Goal: Task Accomplishment & Management: Manage account settings

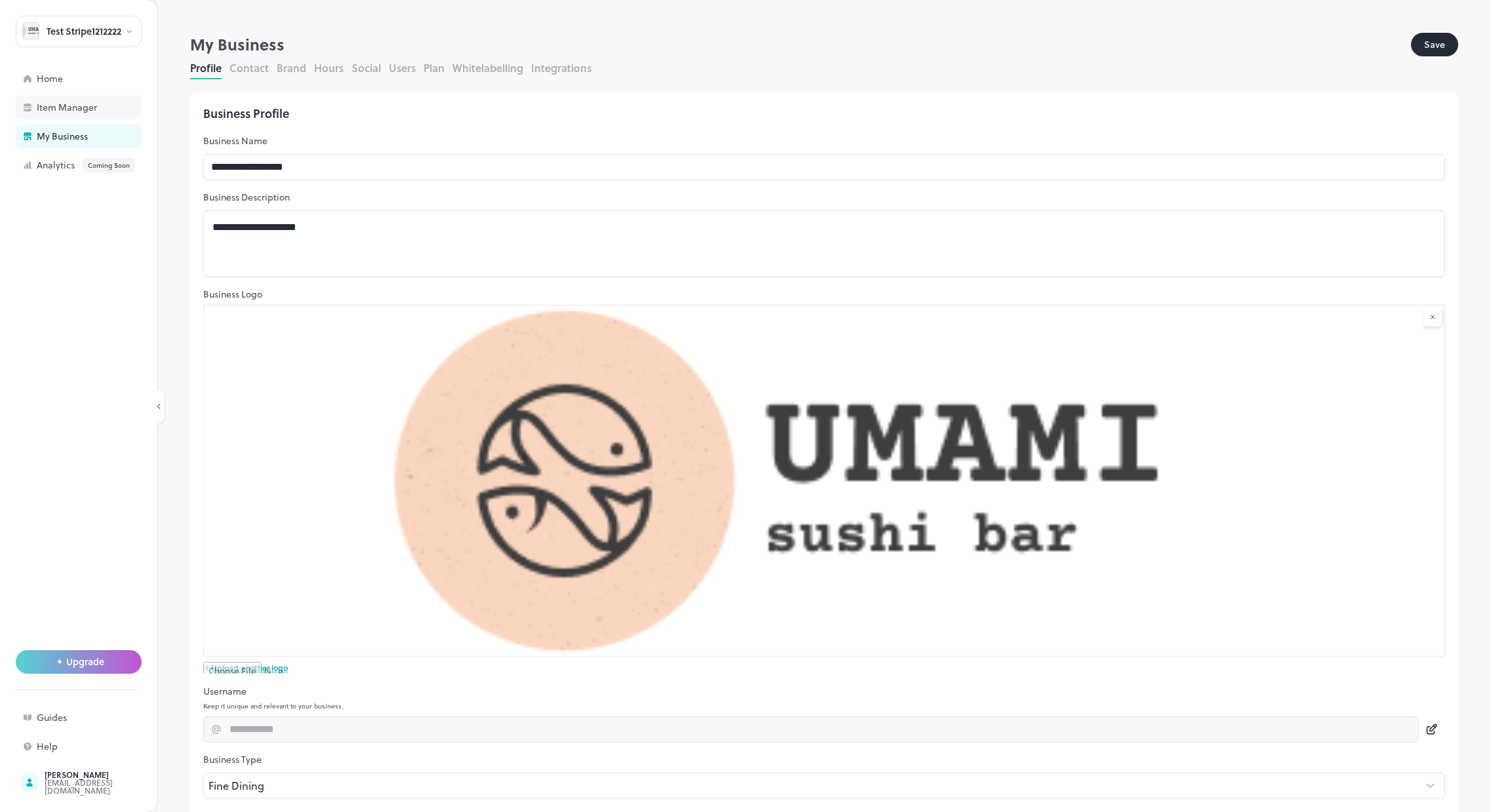
scroll to position [123, 0]
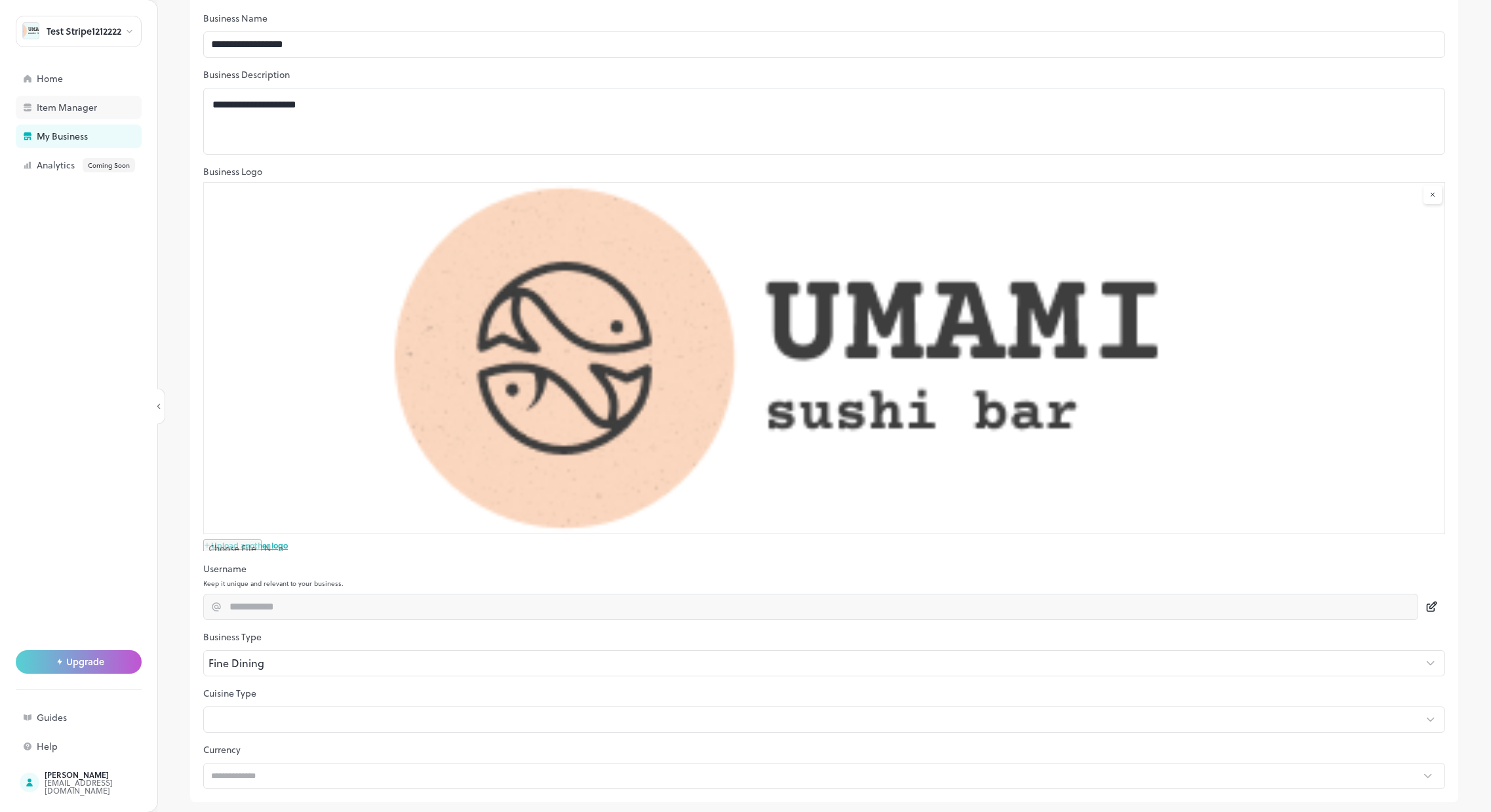
click at [90, 104] on div "Item Manager" at bounding box center [102, 107] width 131 height 9
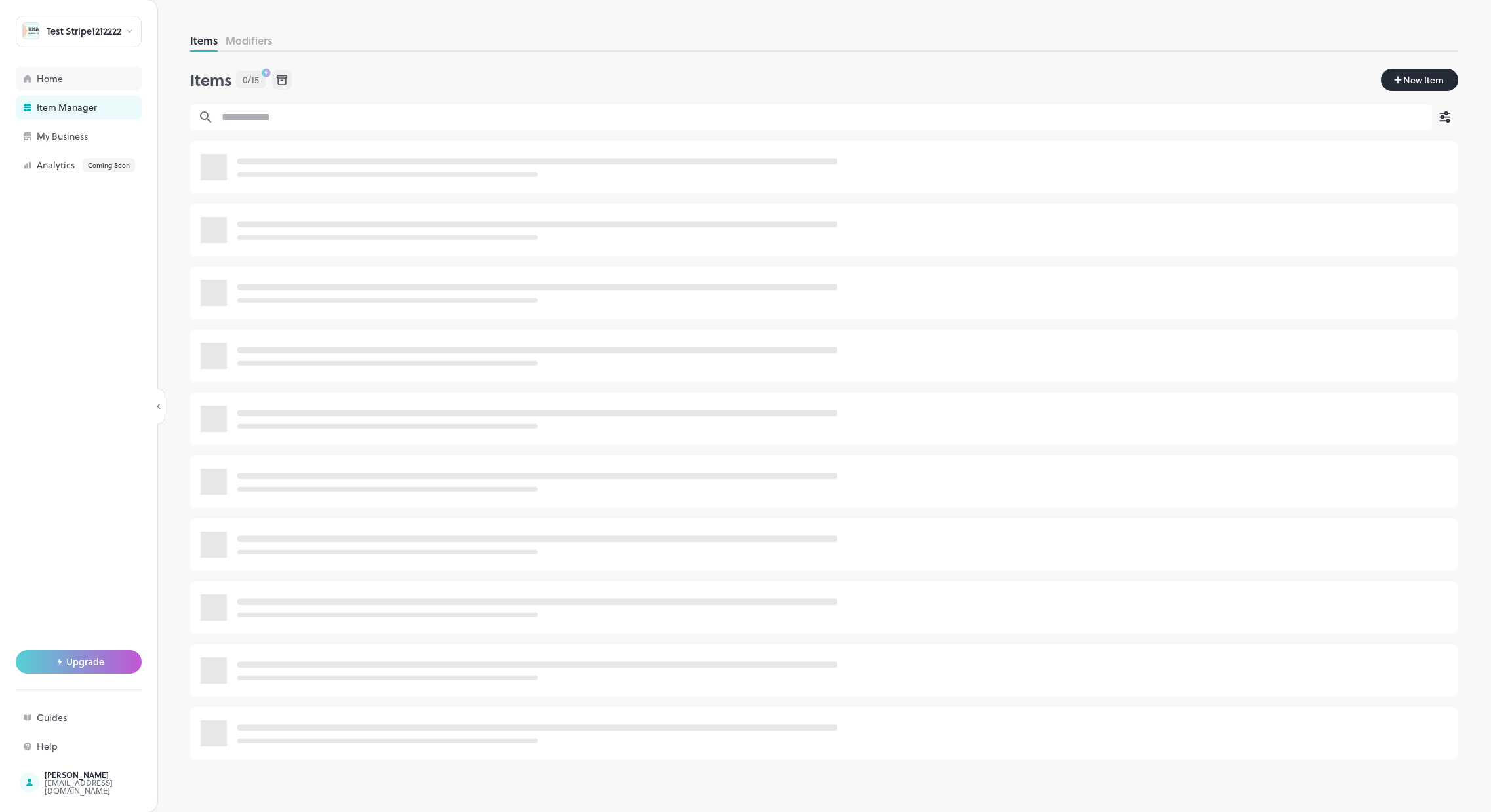
click at [84, 83] on div "Home" at bounding box center [78, 78] width 126 height 24
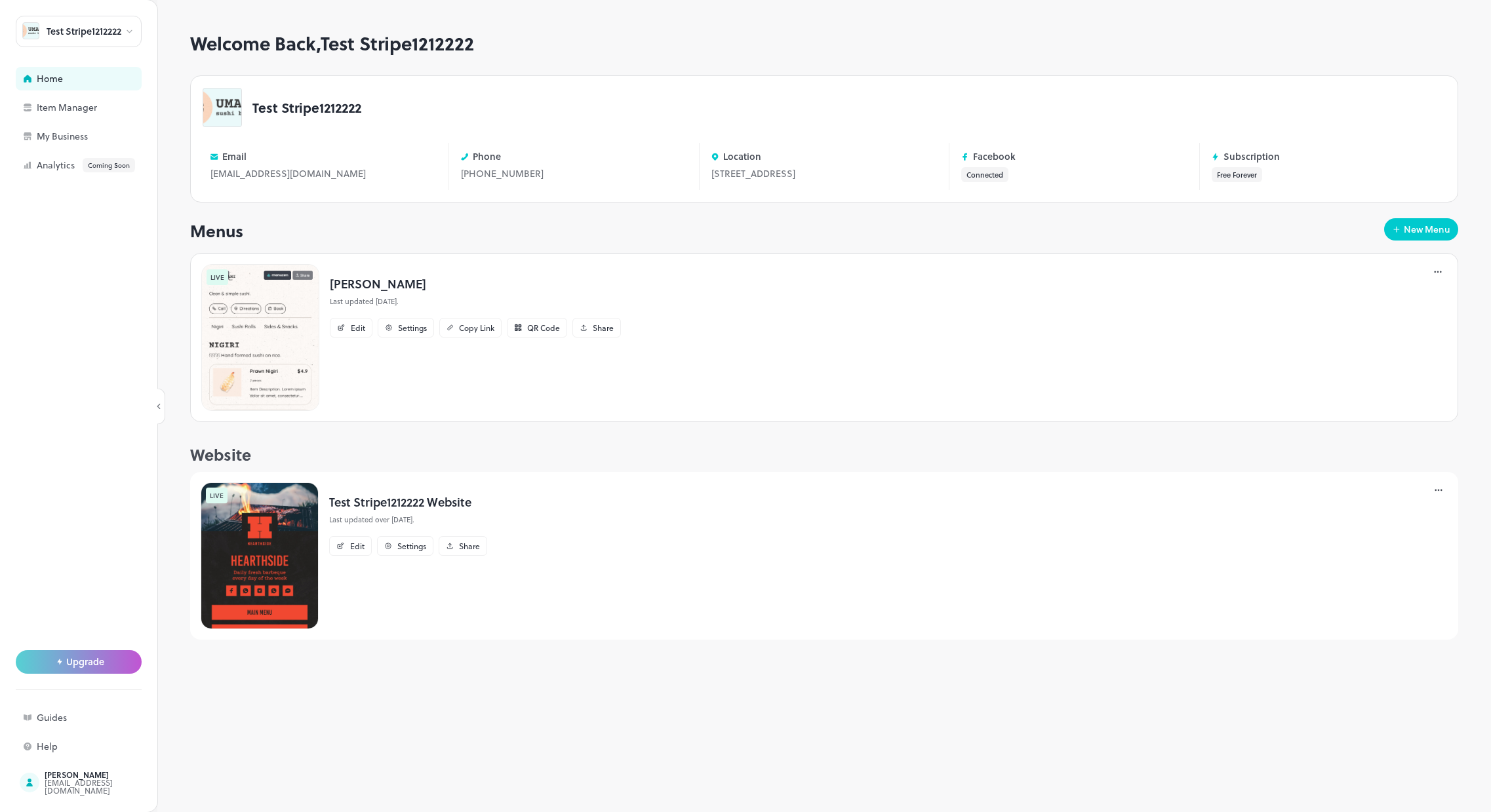
click at [484, 229] on div "Menus New Menu" at bounding box center [824, 231] width 1268 height 25
click at [342, 321] on div "Edit" at bounding box center [351, 328] width 43 height 20
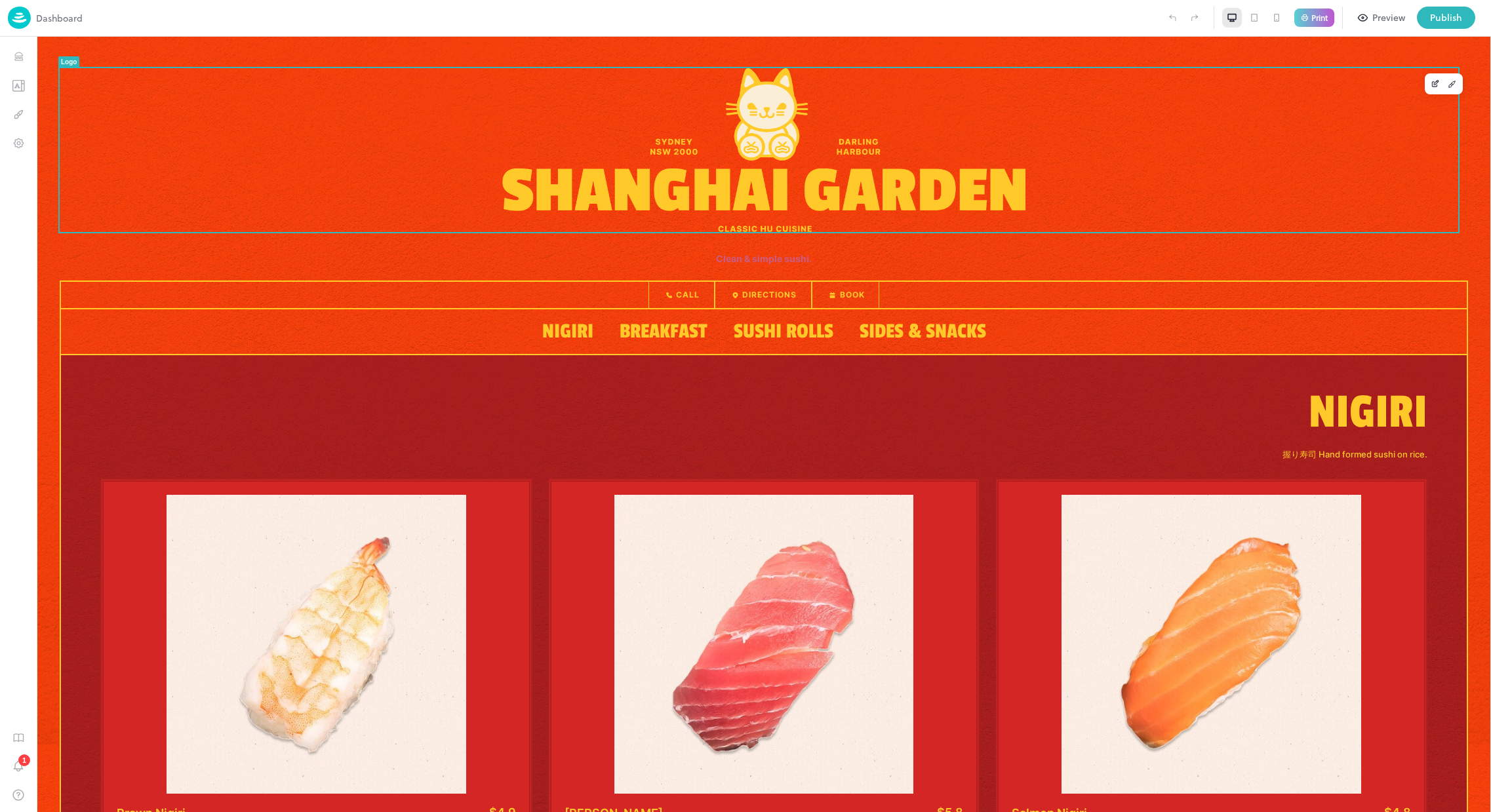
click at [812, 170] on img at bounding box center [763, 150] width 523 height 164
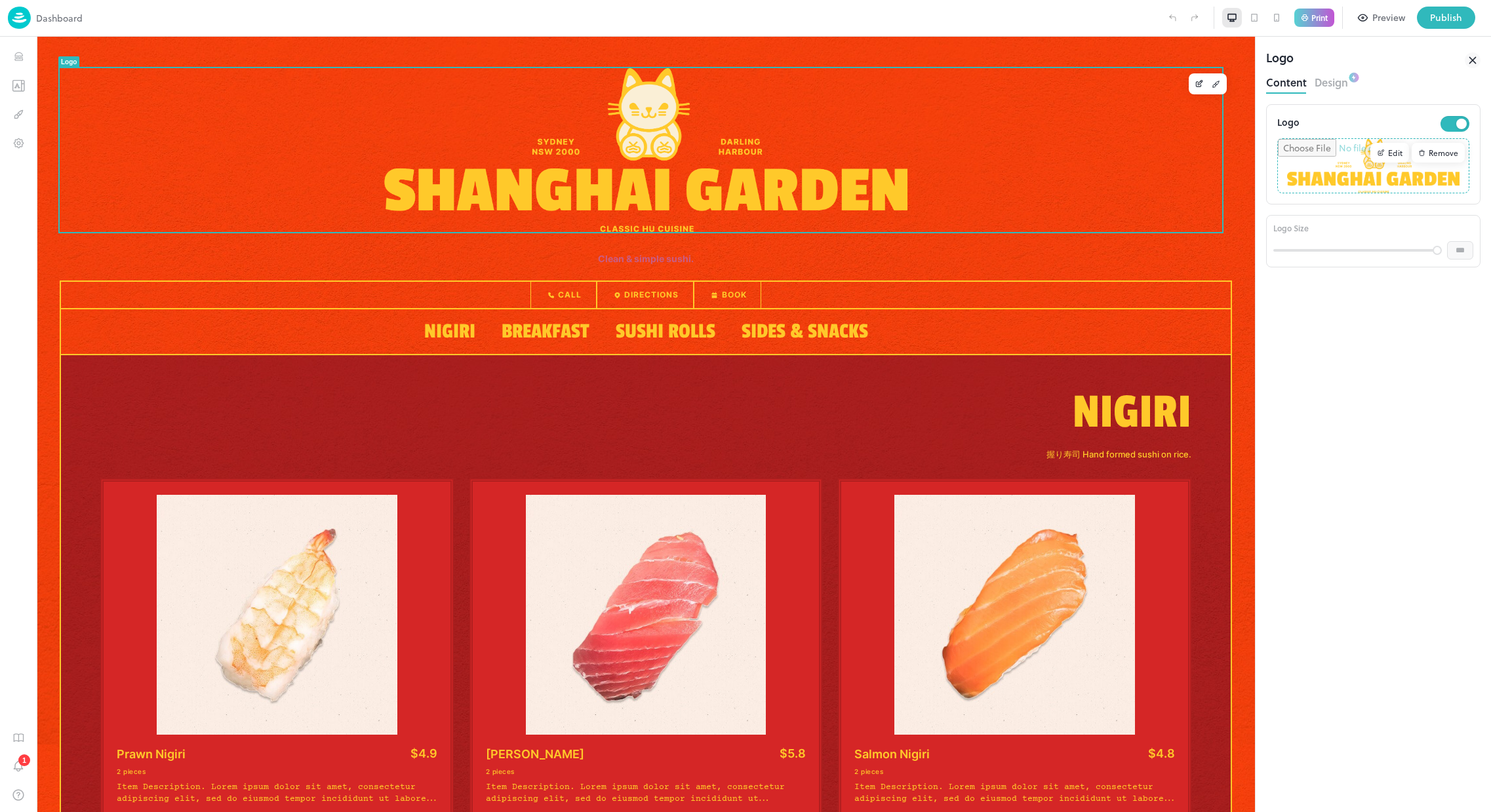
click at [397, 22] on div at bounding box center [622, 18] width 1079 height 22
click at [475, 16] on div at bounding box center [622, 18] width 1079 height 22
drag, startPoint x: 367, startPoint y: 26, endPoint x: 355, endPoint y: 16, distance: 15.6
click at [367, 26] on div at bounding box center [622, 18] width 1079 height 22
click at [13, 57] on icon "Items" at bounding box center [19, 56] width 13 height 13
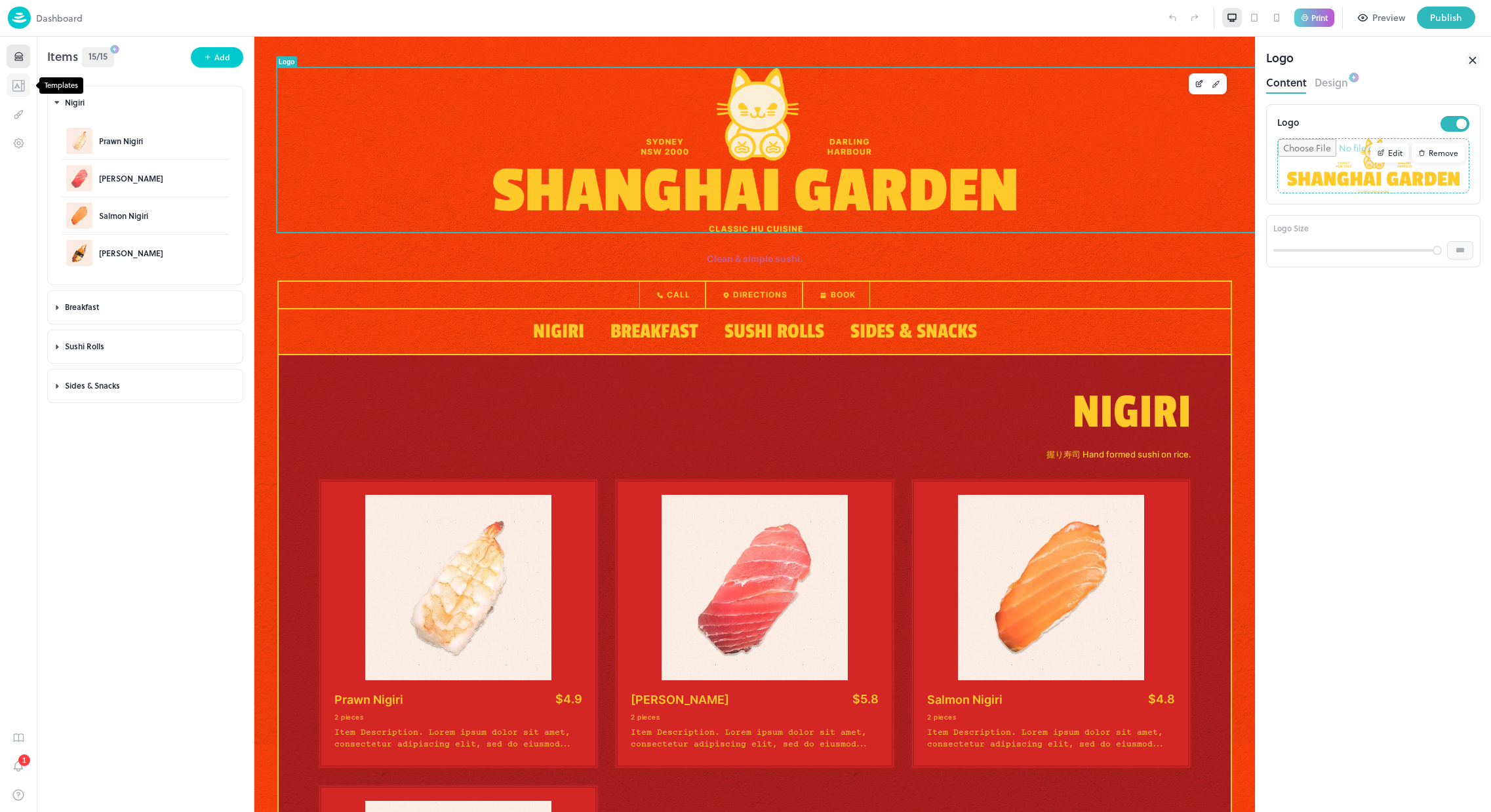
click at [19, 84] on icon "Templates" at bounding box center [19, 85] width 13 height 13
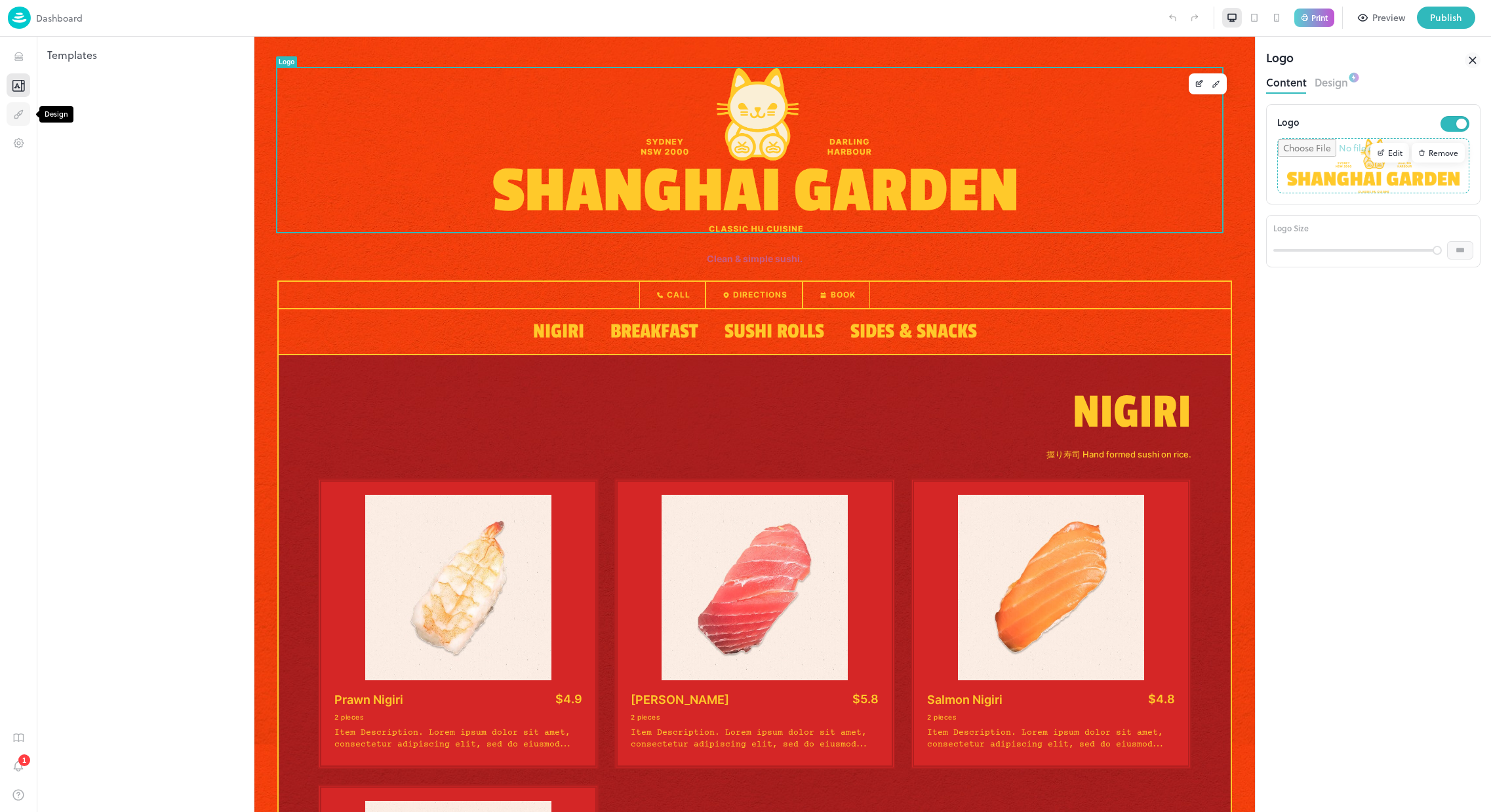
click at [17, 108] on icon "Design" at bounding box center [19, 114] width 13 height 13
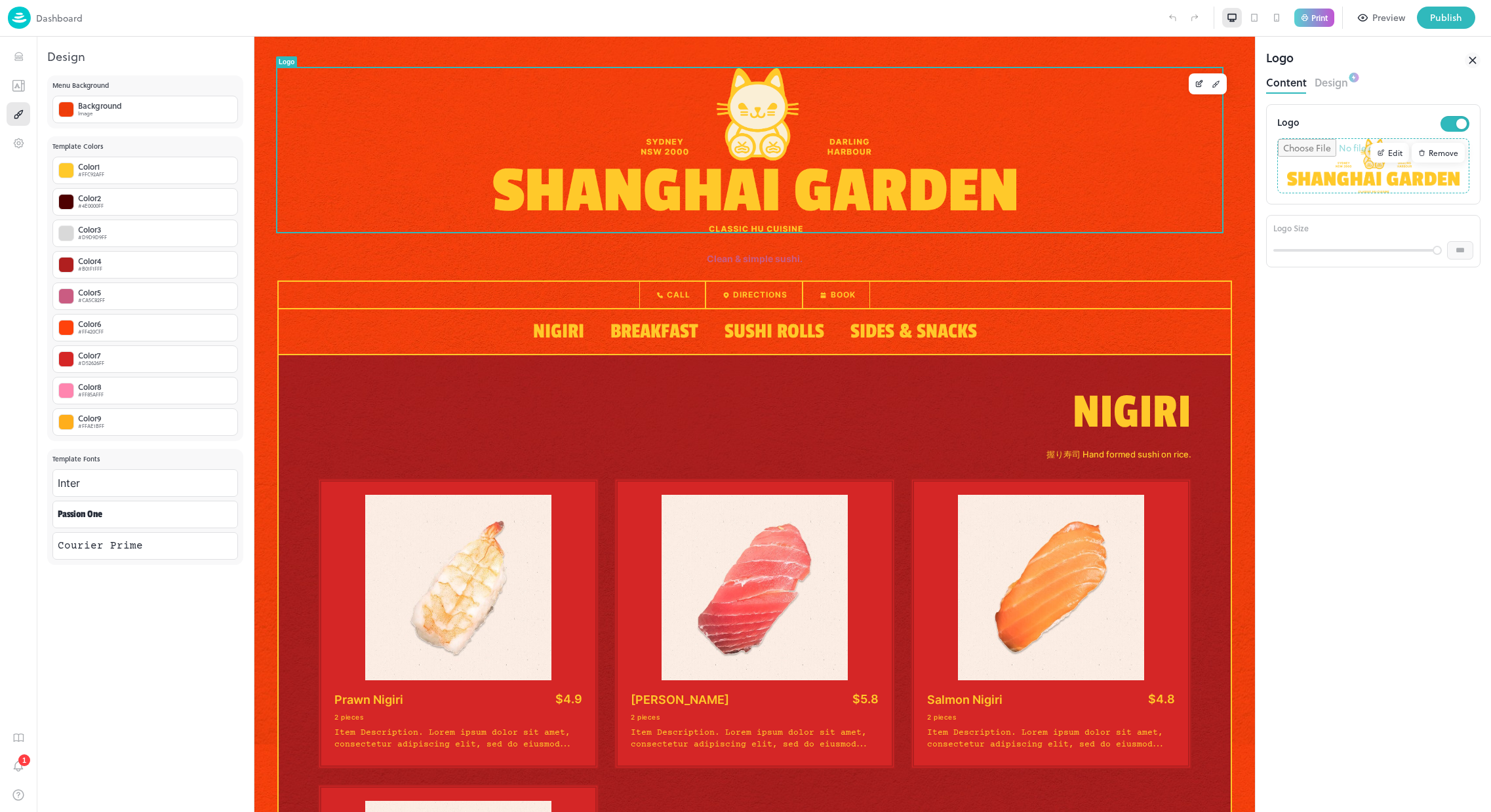
click at [1339, 81] on button "Design" at bounding box center [1331, 81] width 33 height 18
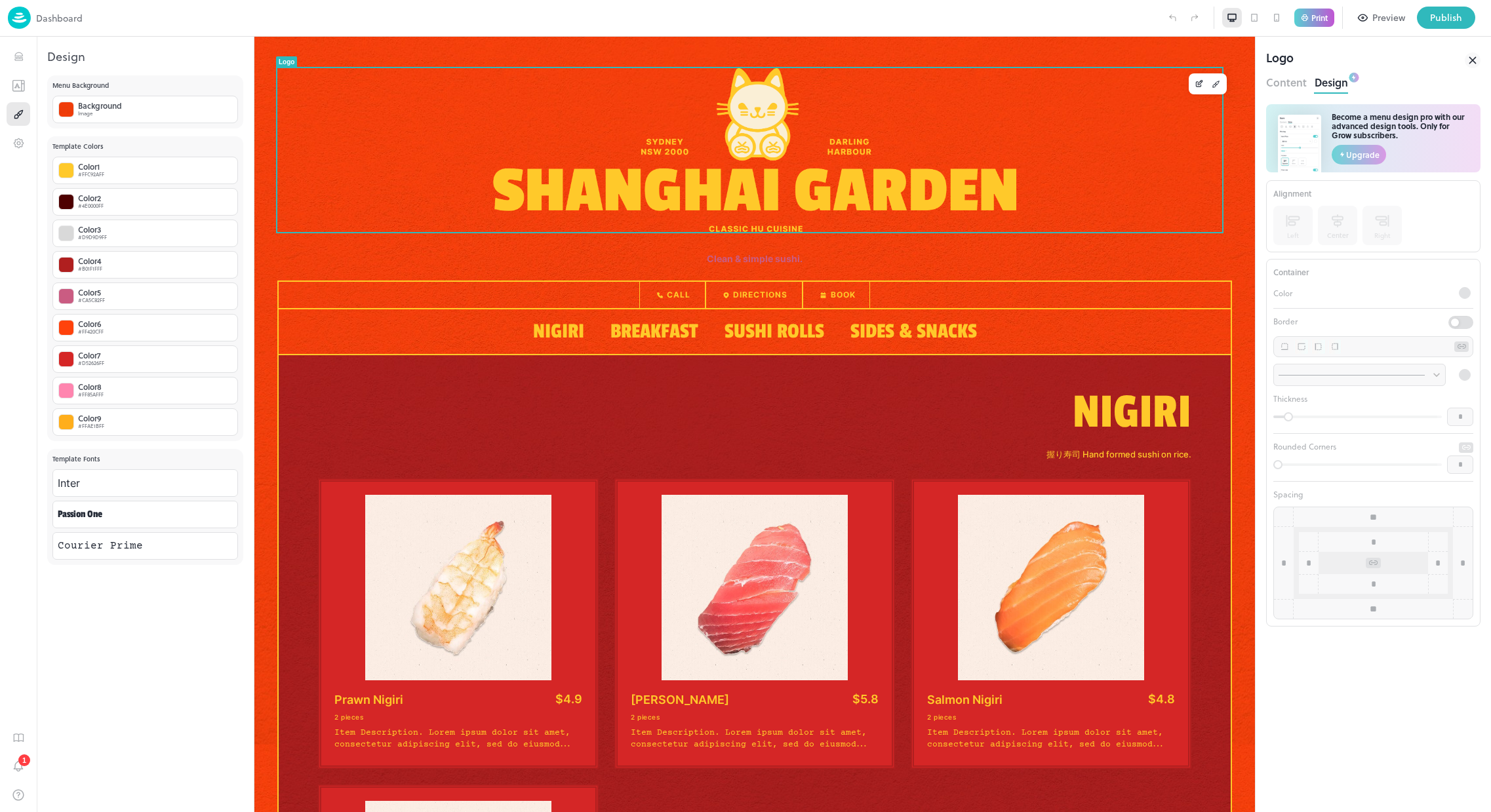
click at [20, 20] on img at bounding box center [19, 18] width 23 height 22
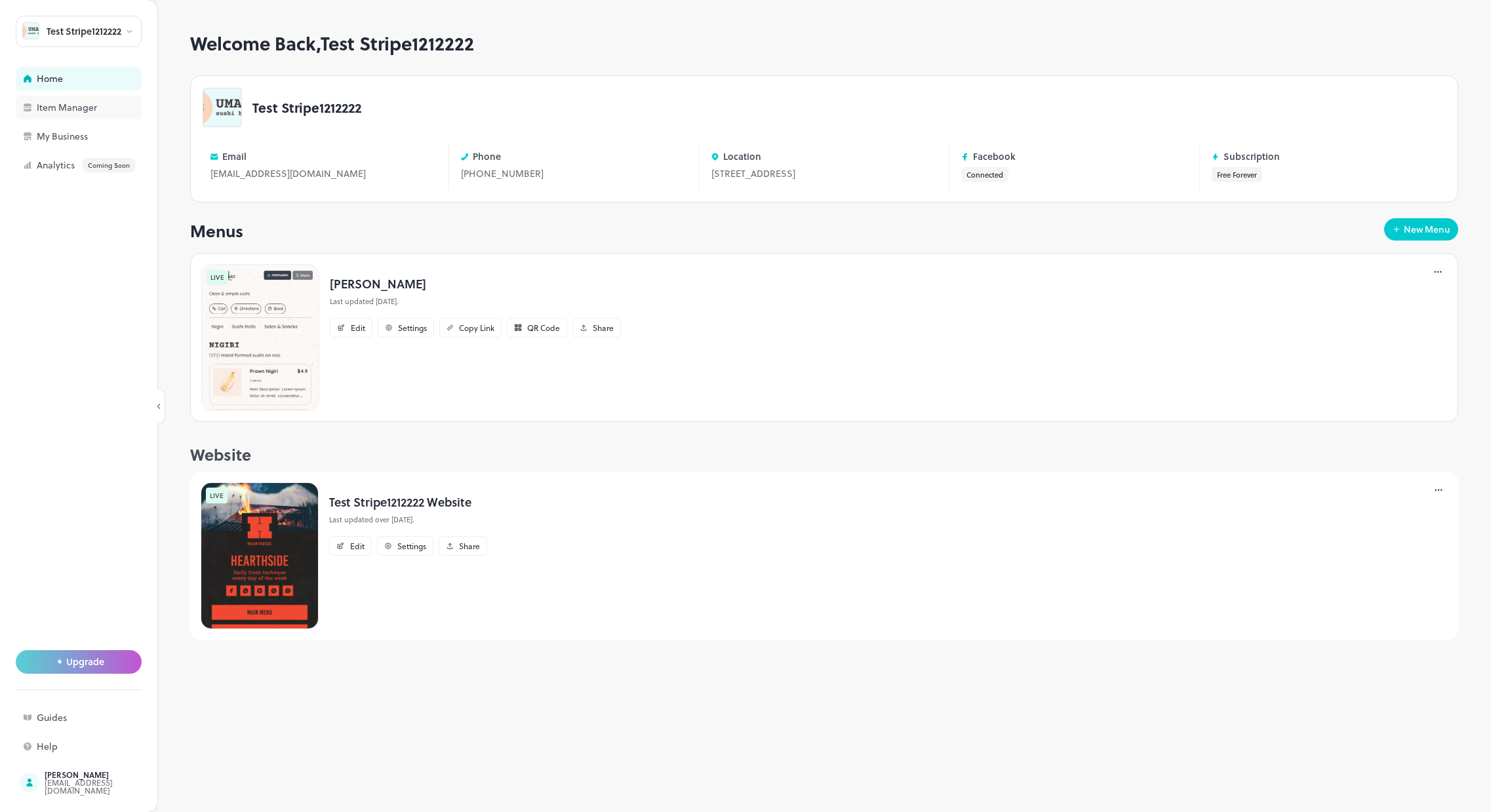
click at [58, 104] on div "Item Manager" at bounding box center [102, 107] width 131 height 9
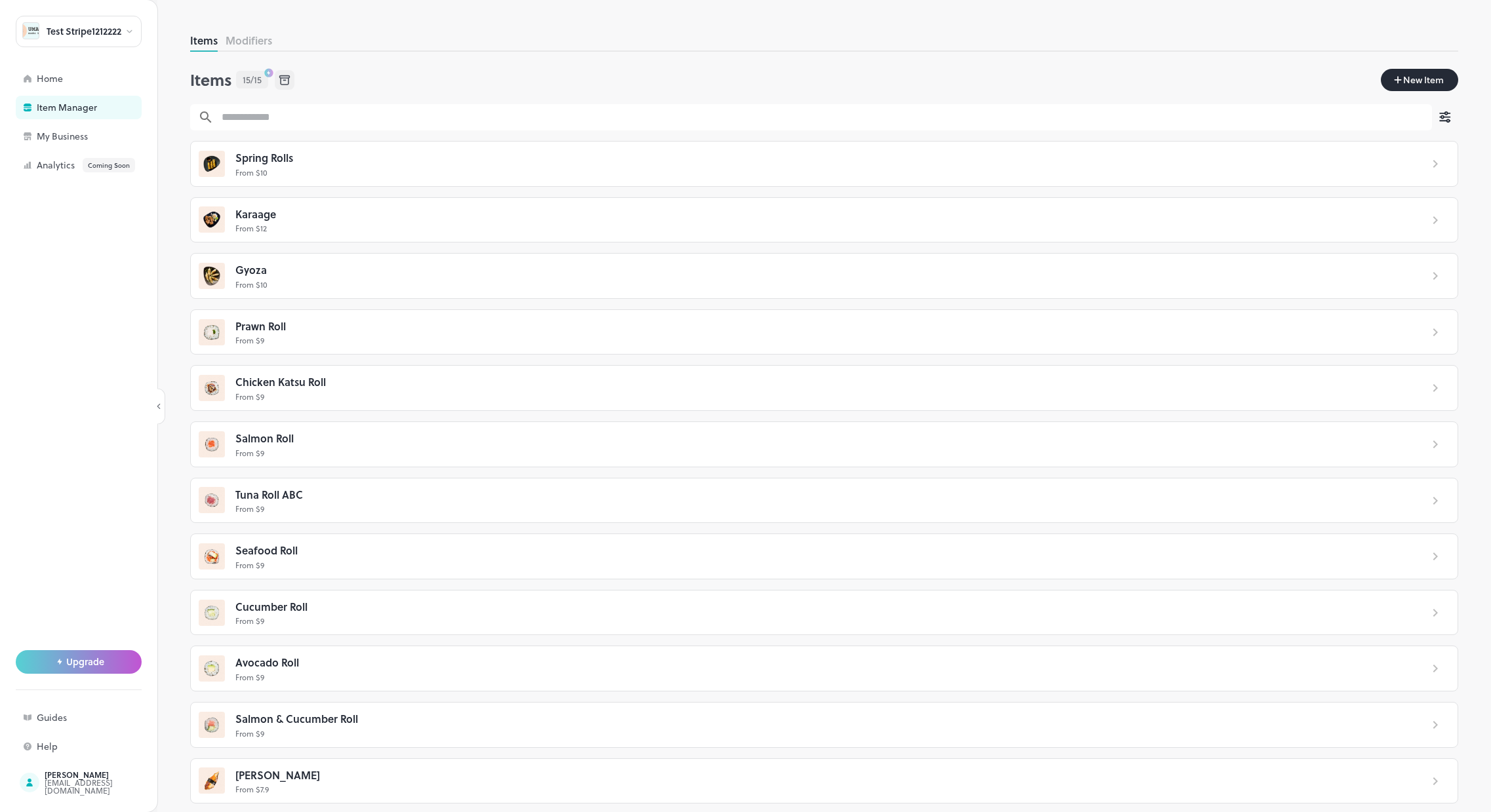
click at [332, 175] on p "From $ 10" at bounding box center [822, 172] width 1175 height 12
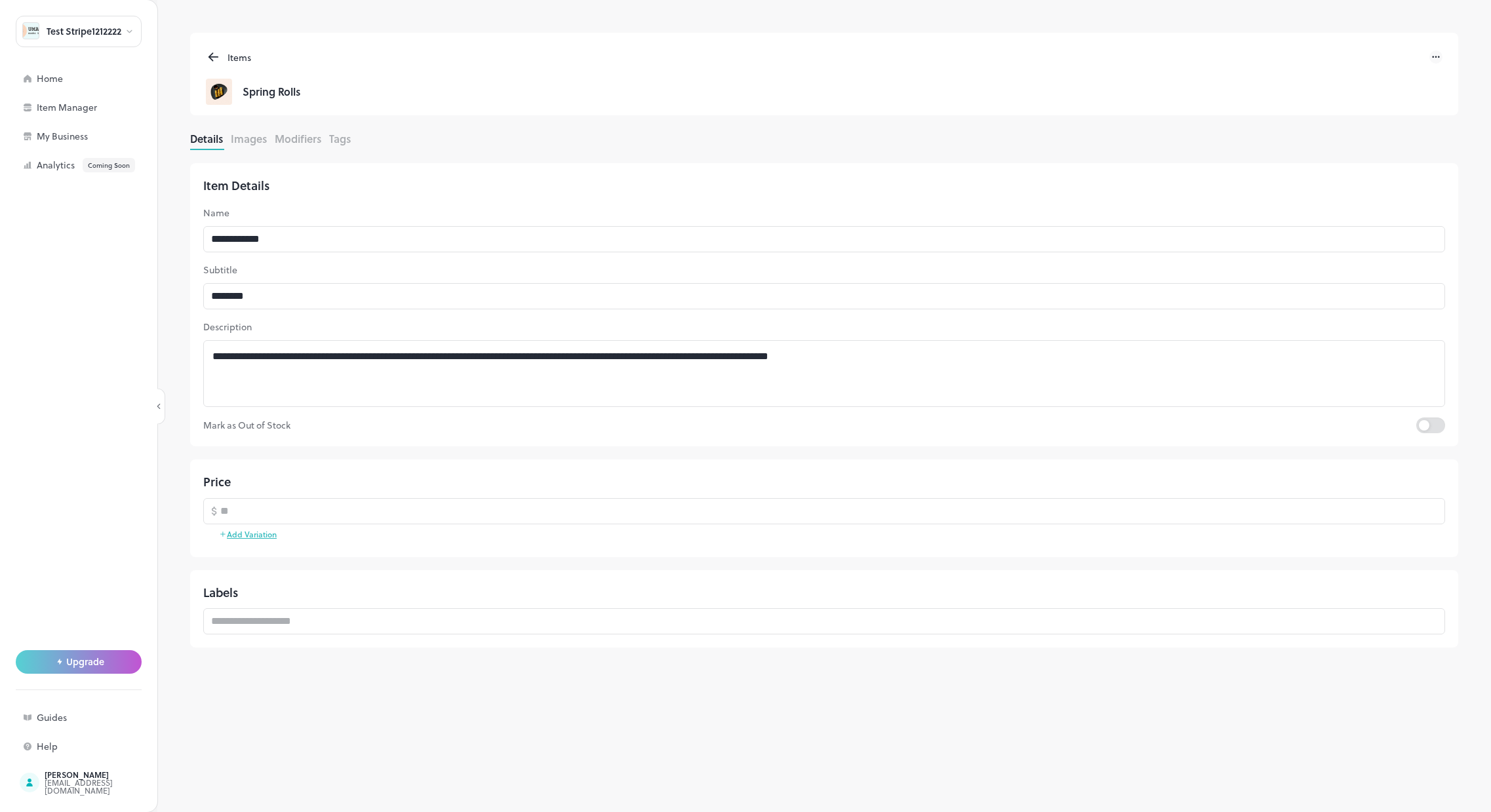
click at [241, 139] on button "Images" at bounding box center [249, 138] width 36 height 15
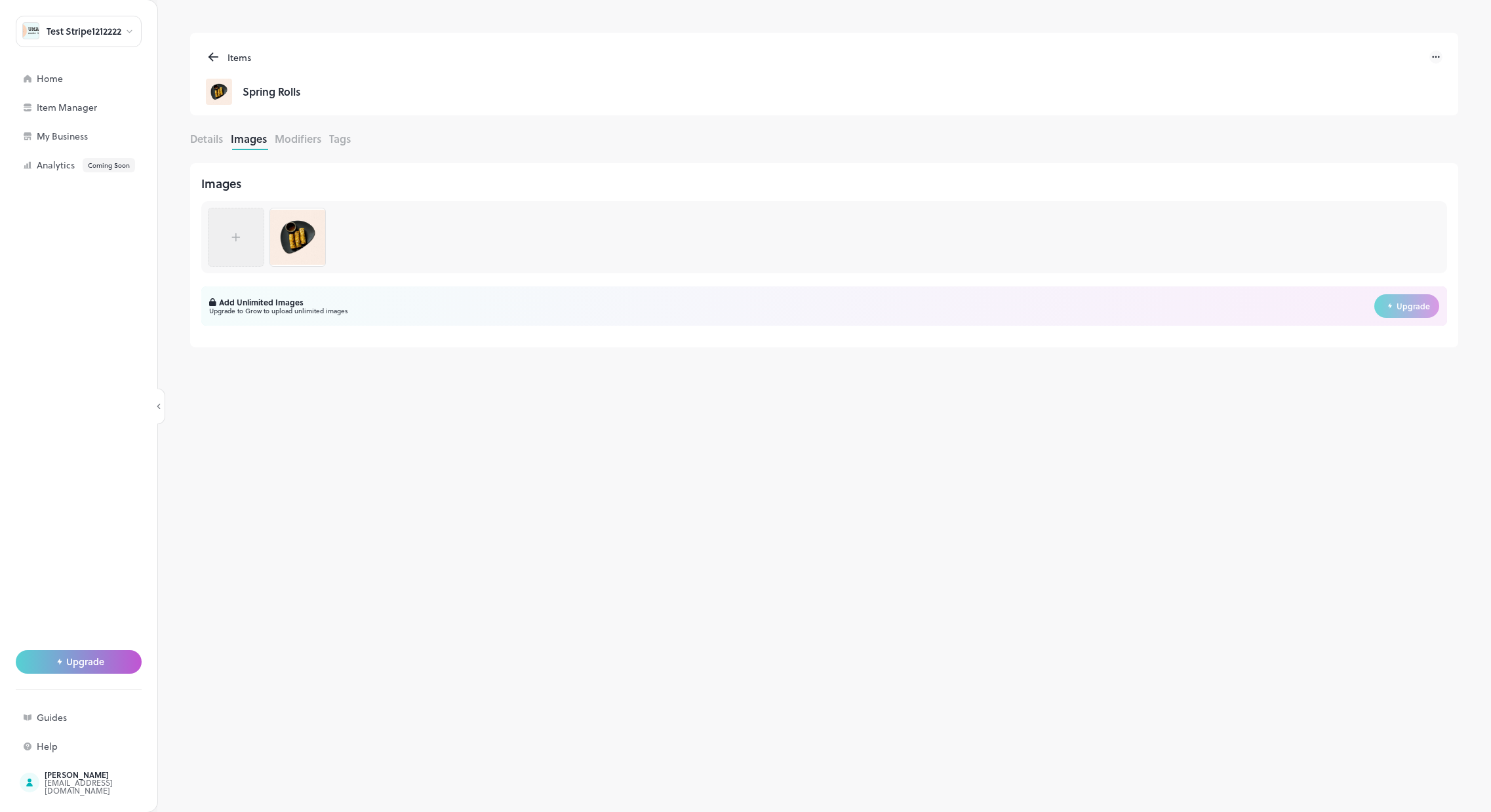
click at [294, 138] on button "Modifiers" at bounding box center [298, 138] width 47 height 15
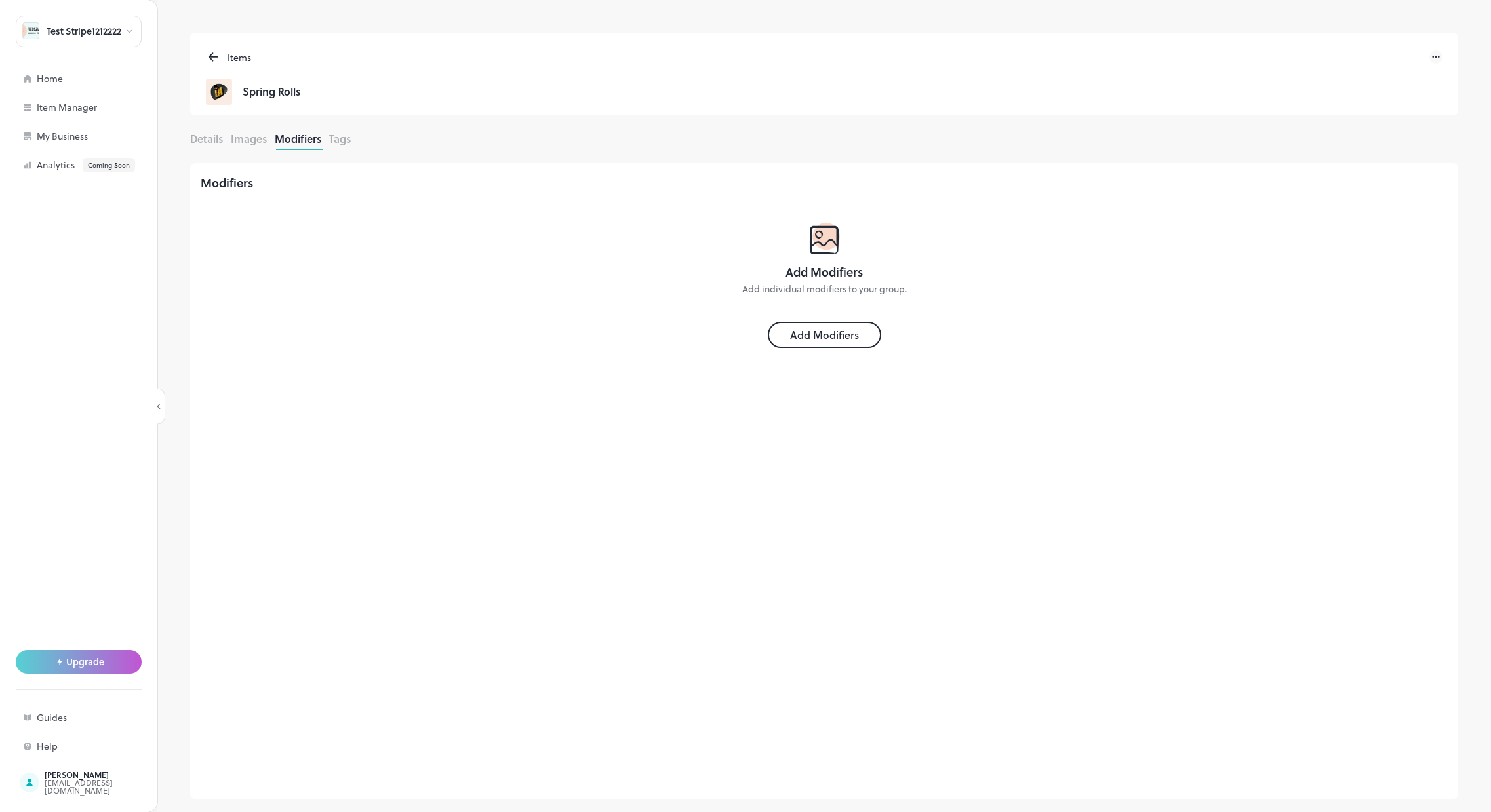
click at [358, 143] on div "Details Images Modifiers Tags" at bounding box center [824, 141] width 1268 height 19
click at [342, 145] on button "Tags" at bounding box center [340, 138] width 21 height 15
click at [212, 141] on button "Details" at bounding box center [207, 138] width 33 height 15
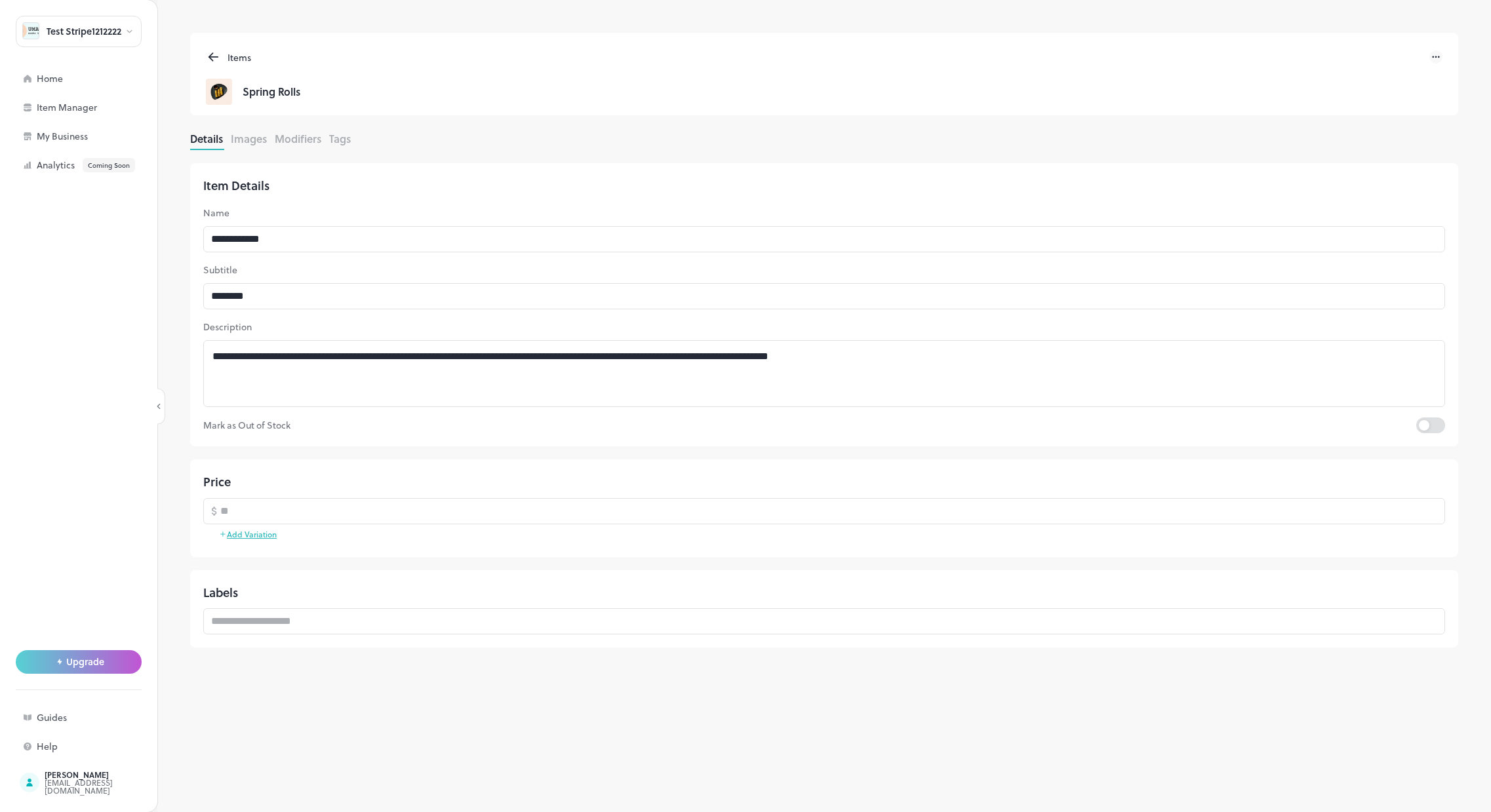
click at [221, 57] on div "Items" at bounding box center [235, 57] width 30 height 14
